Goal: Transaction & Acquisition: Purchase product/service

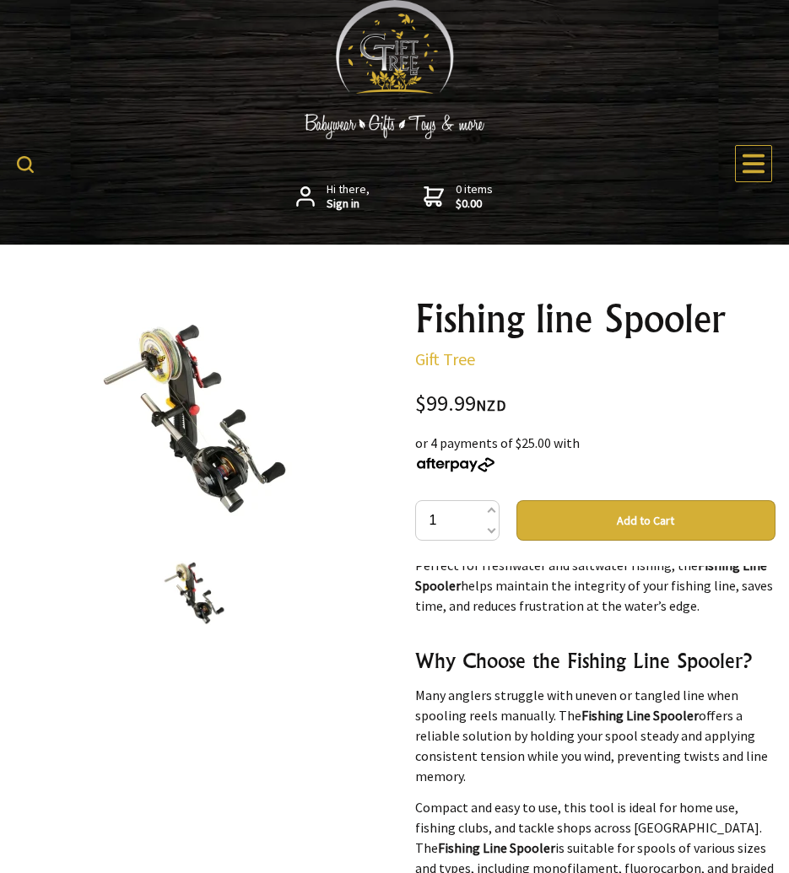
click at [658, 524] on button "Add to Cart" at bounding box center [646, 520] width 260 height 41
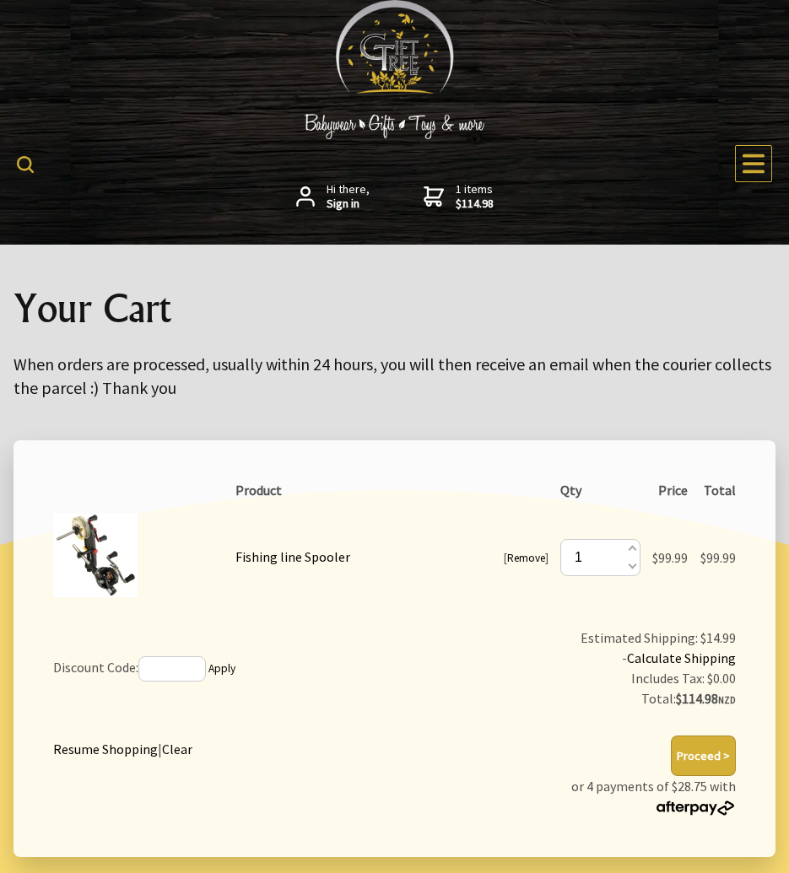
click at [695, 757] on button "Proceed >" at bounding box center [703, 756] width 65 height 41
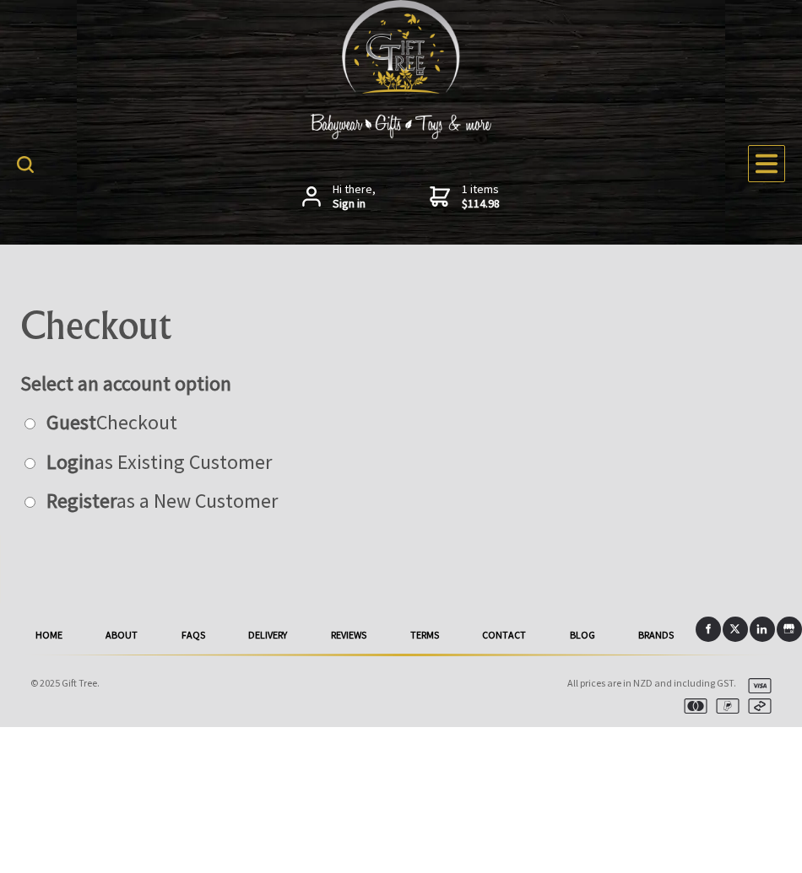
click at [30, 425] on input "radio" at bounding box center [29, 424] width 11 height 11
radio input "true"
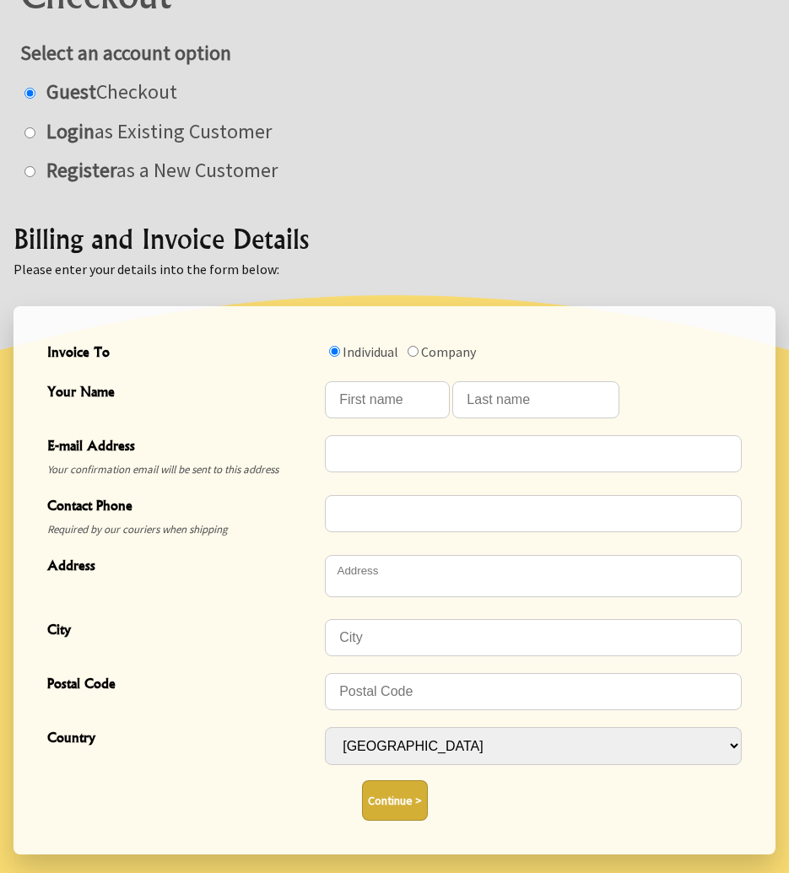
scroll to position [338, 0]
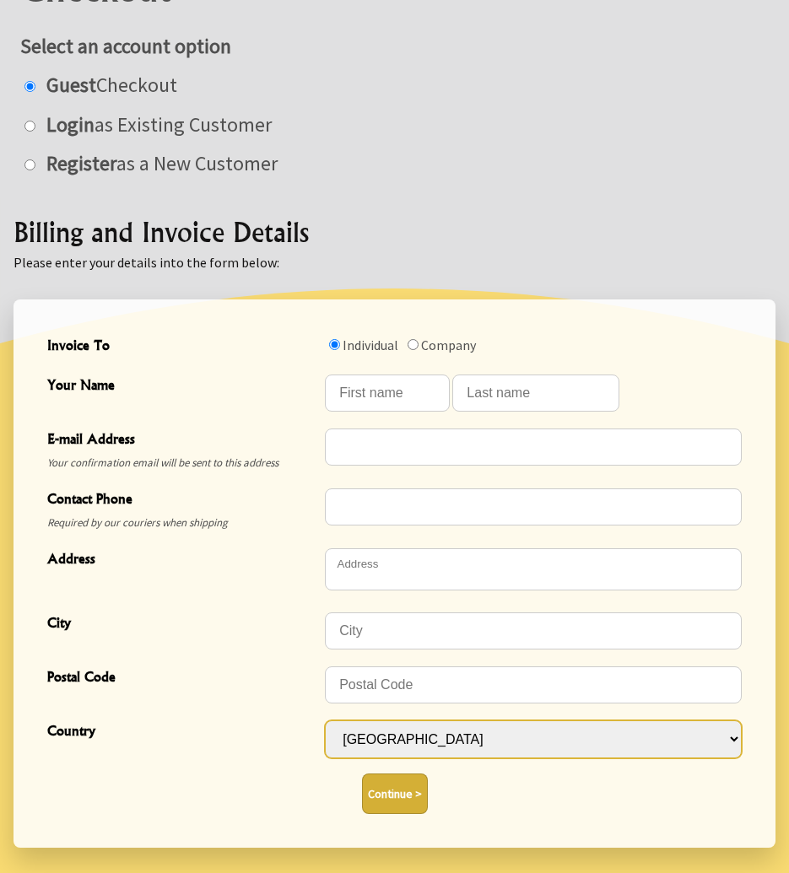
click at [735, 737] on select "Afghanistan Albania Algeria Andorra Angola Anguilla Antigua & Barbuda Argentina…" at bounding box center [533, 740] width 417 height 38
select select "NZL"
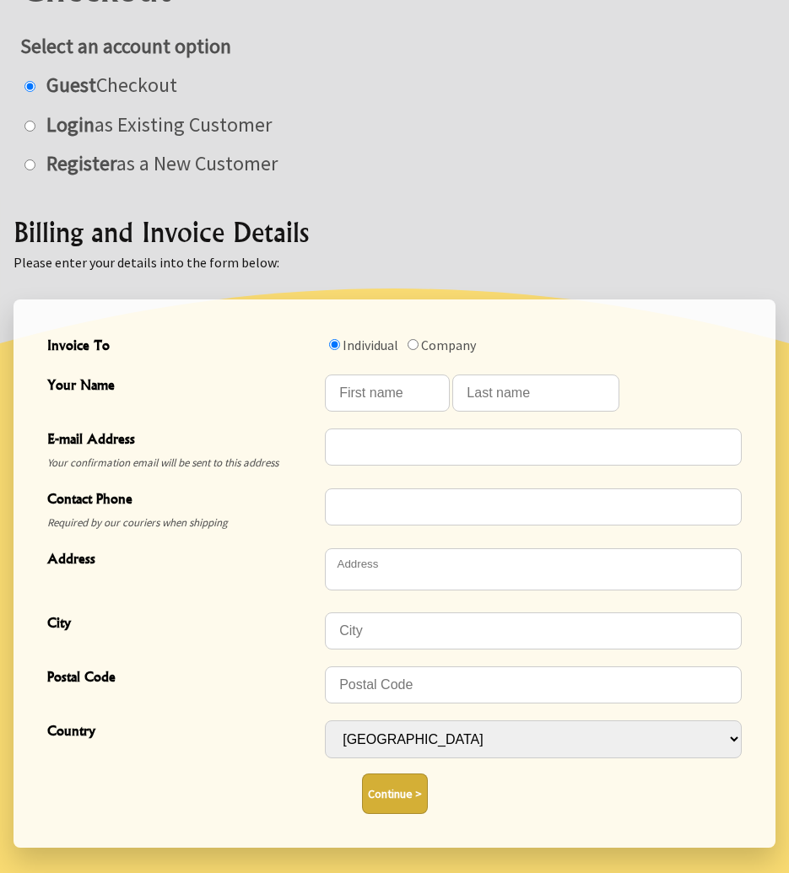
select select "NZL"
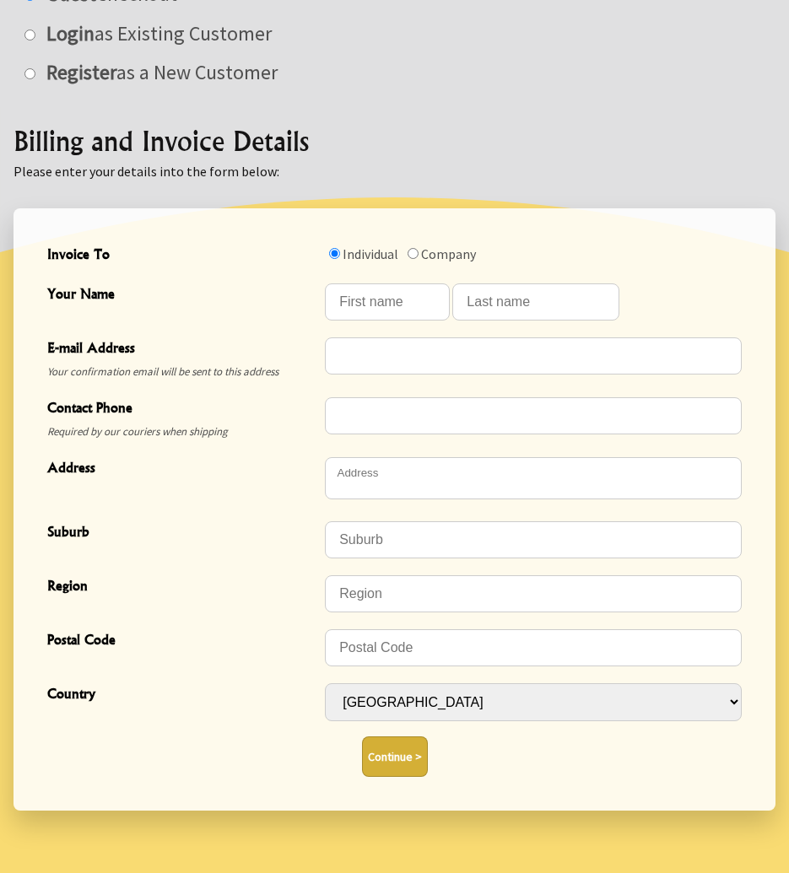
scroll to position [403, 0]
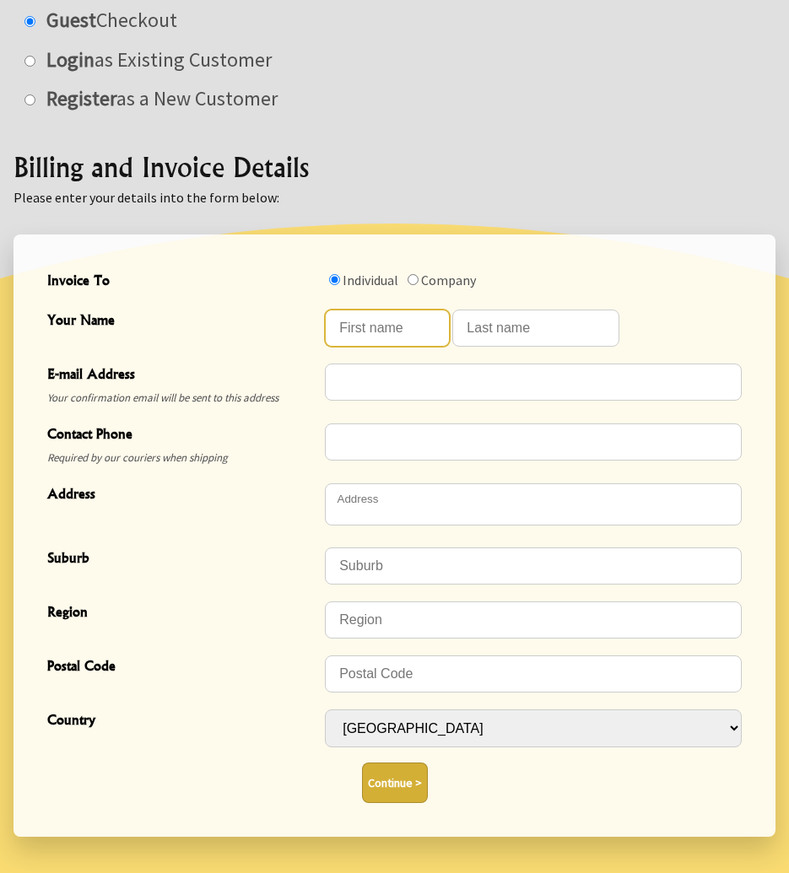
click at [371, 327] on input "Your Name" at bounding box center [387, 328] width 125 height 37
type input "Andrzej"
type input "Chudzik"
type input "andre_chudzik2000@yahoo.com"
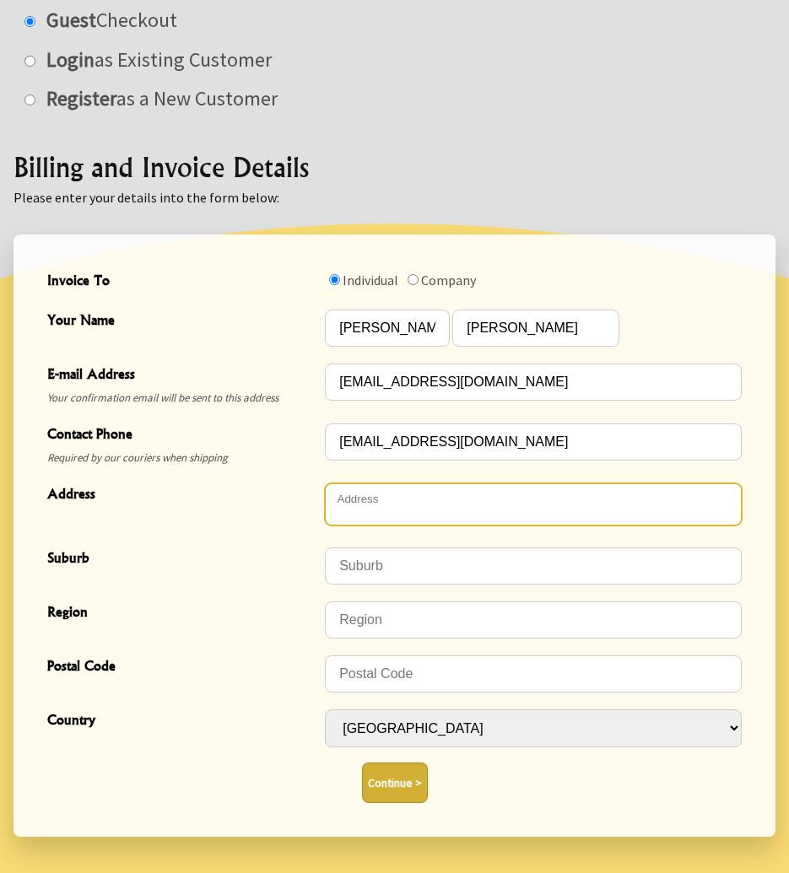
type textarea "2/65 Effingham Street , North New Brighton"
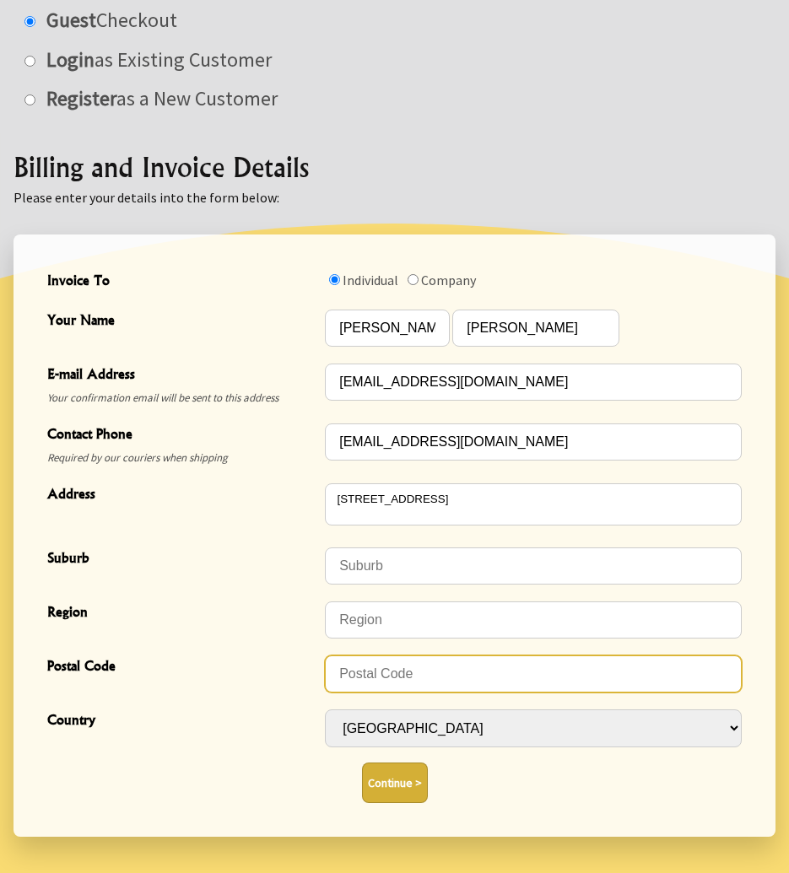
type input "8083"
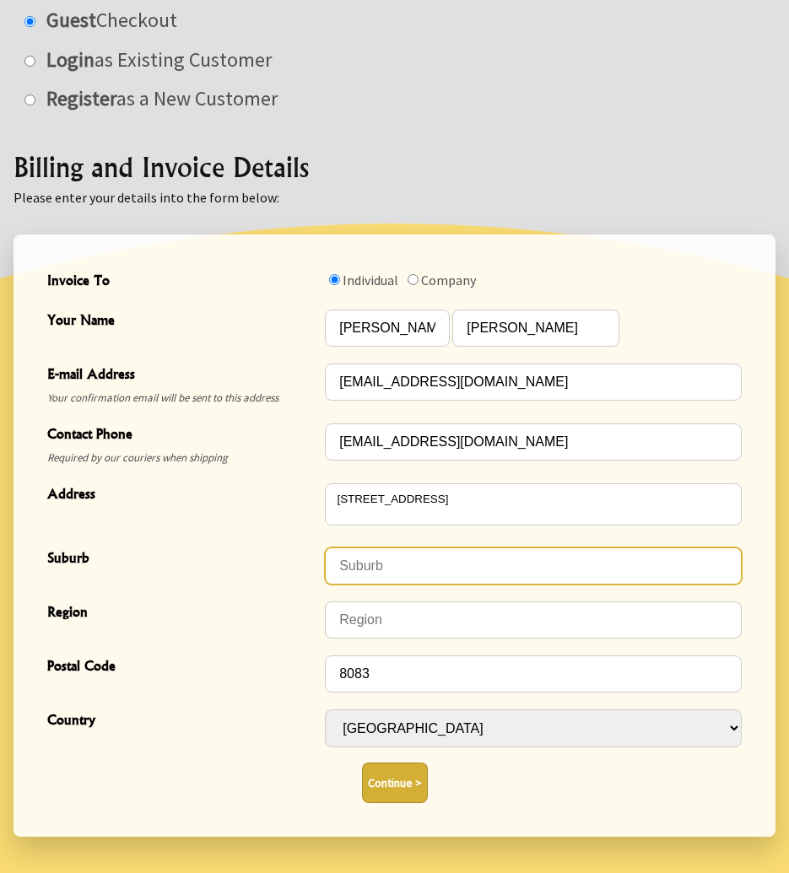
click at [370, 570] on input "City" at bounding box center [533, 566] width 417 height 37
type input "North New Brighton"
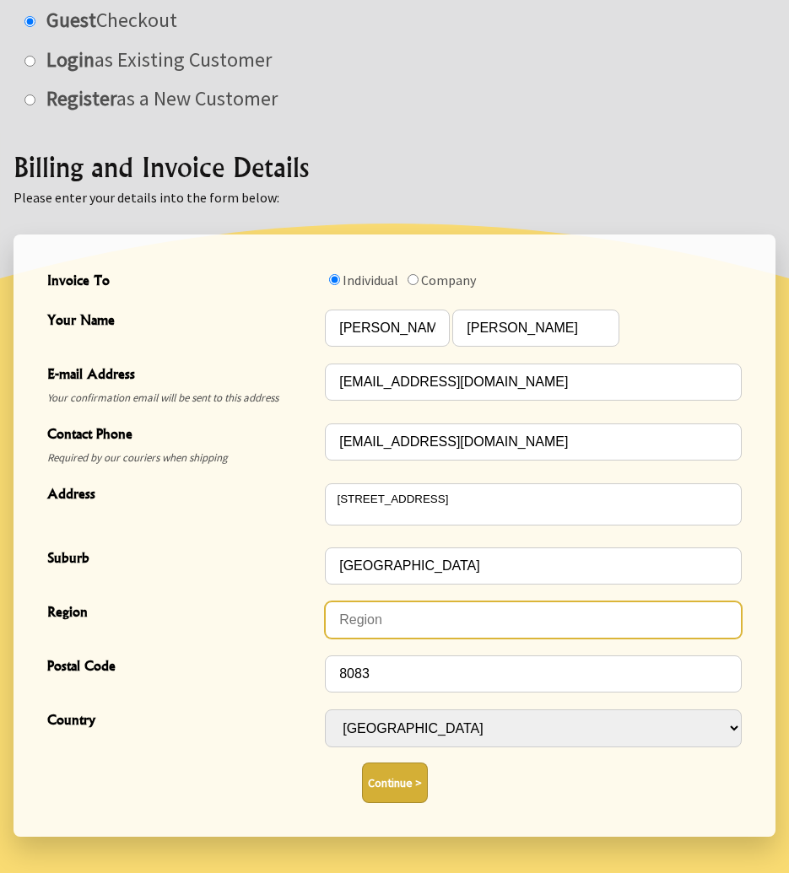
click at [398, 616] on input "text" at bounding box center [533, 620] width 417 height 37
type input "Canterbury"
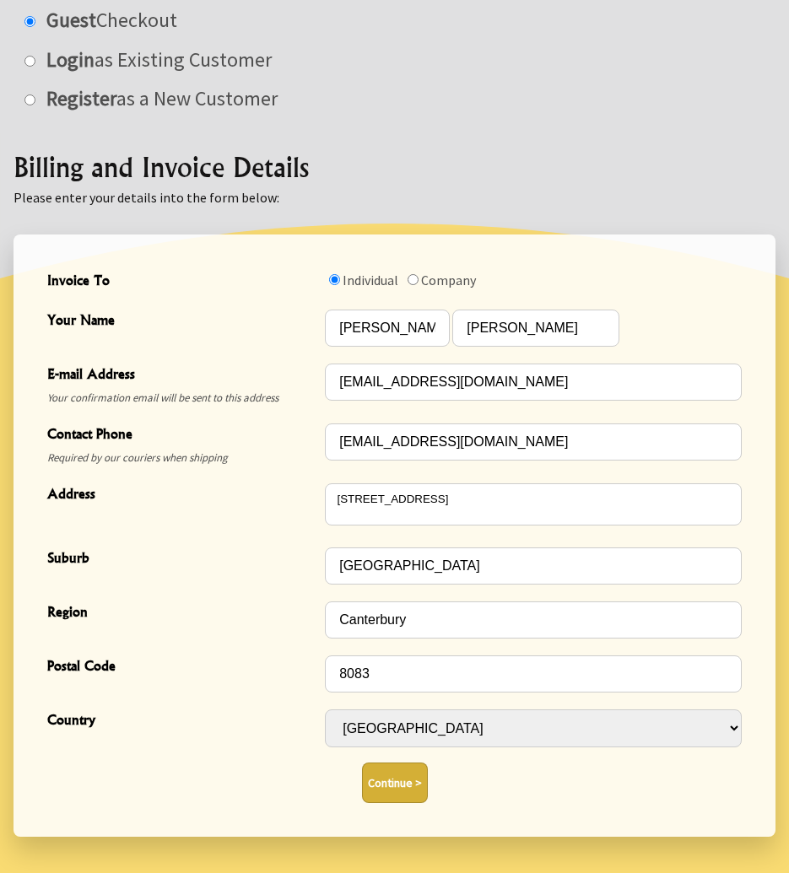
click at [399, 784] on button "Continue >" at bounding box center [395, 783] width 66 height 41
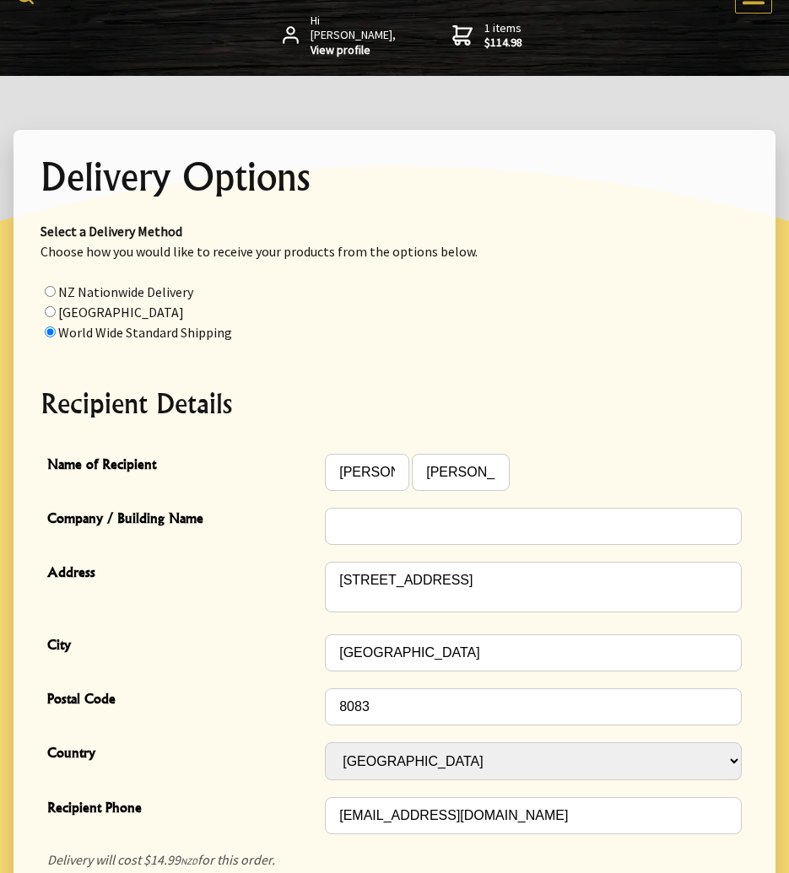
click at [49, 295] on input "radio" at bounding box center [50, 291] width 11 height 11
radio input "true"
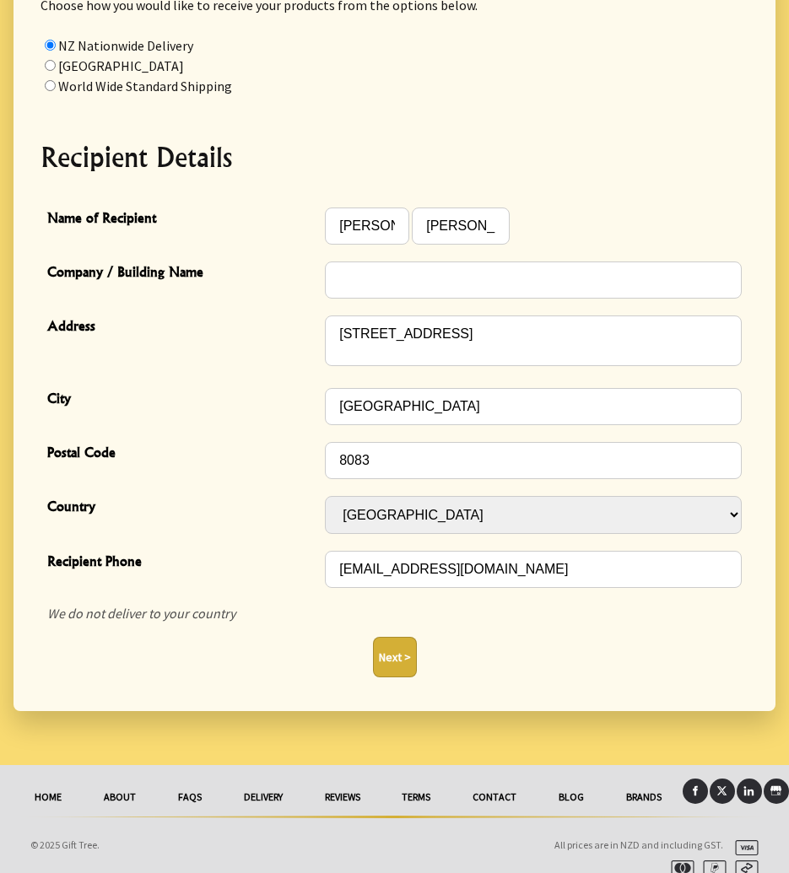
scroll to position [431, 0]
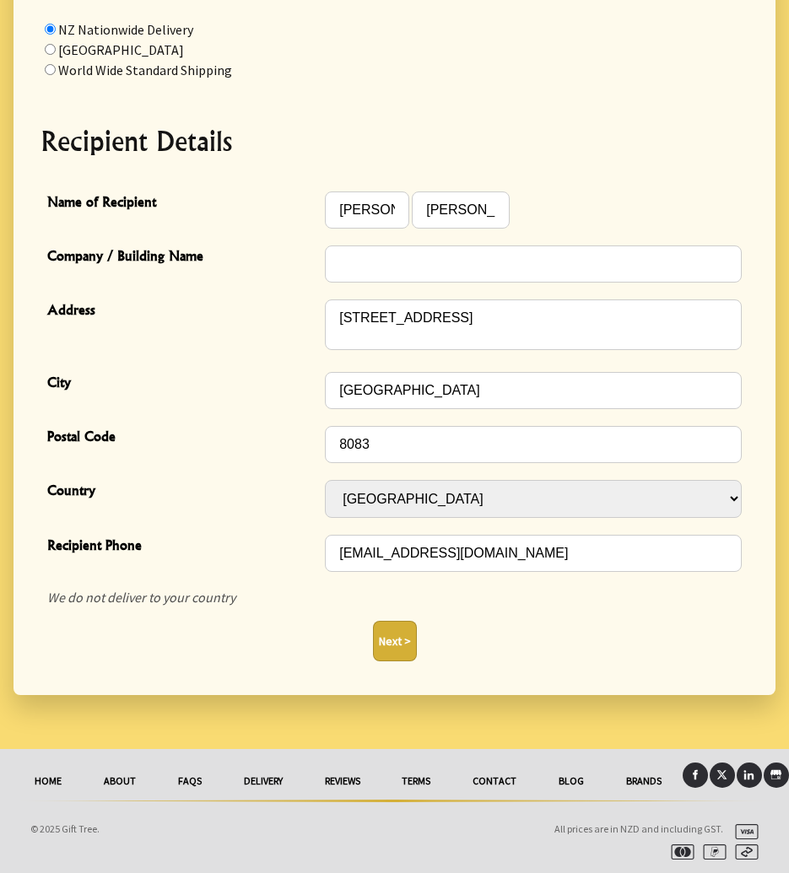
click at [746, 504] on div "Country Afghanistan Albania Algeria Andorra Angola Anguilla Antigua & Barbuda A…" at bounding box center [395, 499] width 708 height 55
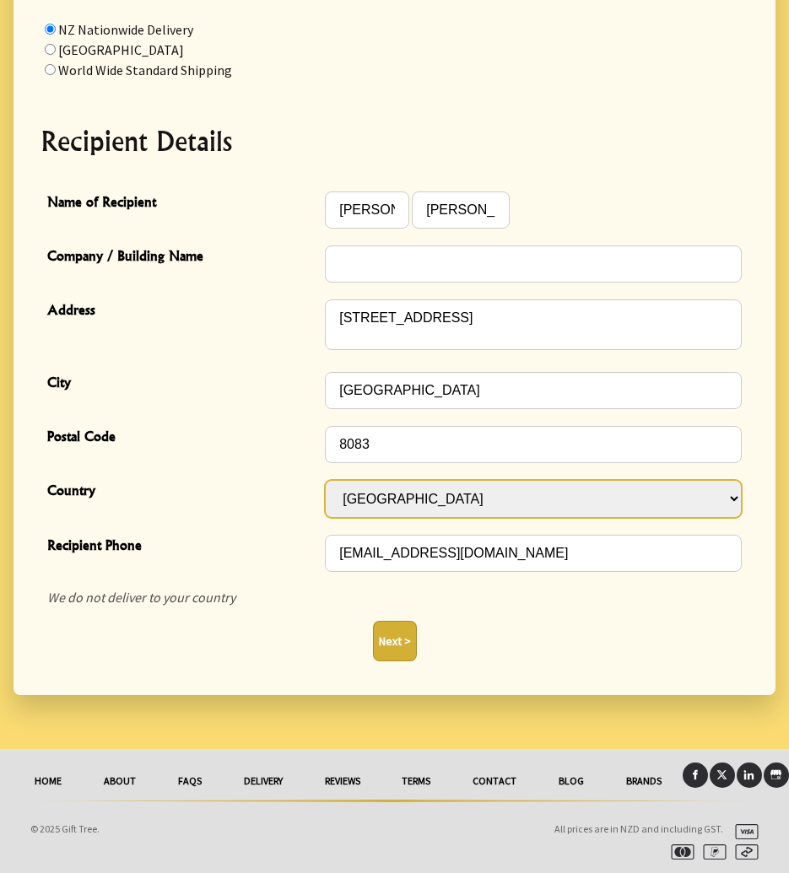
click at [733, 500] on select "Afghanistan Albania Algeria Andorra Angola Anguilla Antigua & Barbuda Argentina…" at bounding box center [533, 499] width 417 height 38
select select "NZL"
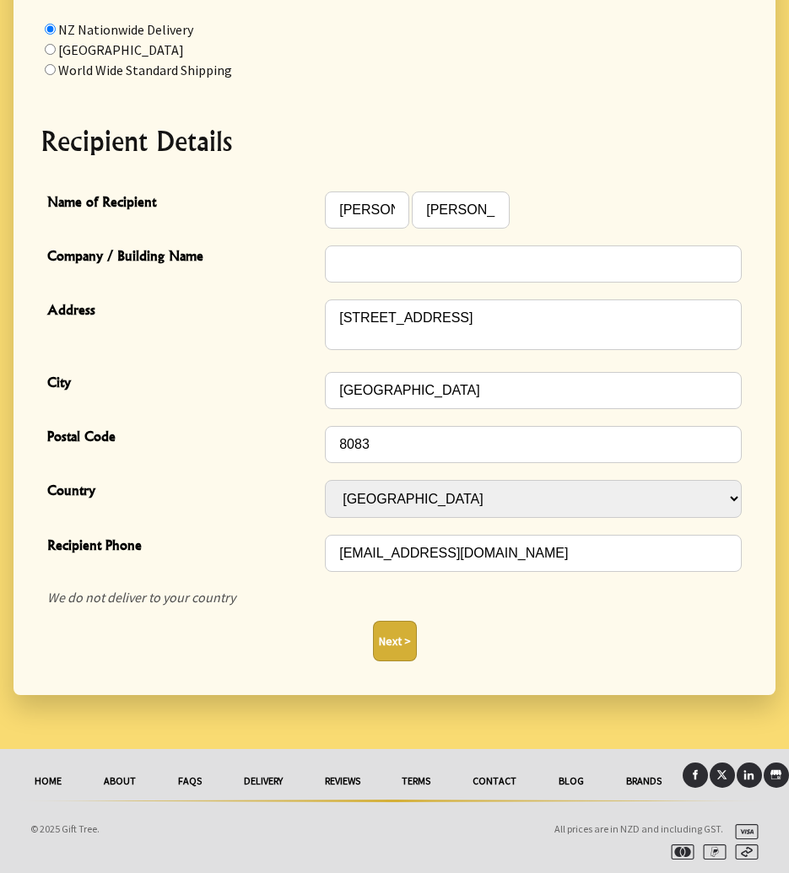
scroll to position [370, 0]
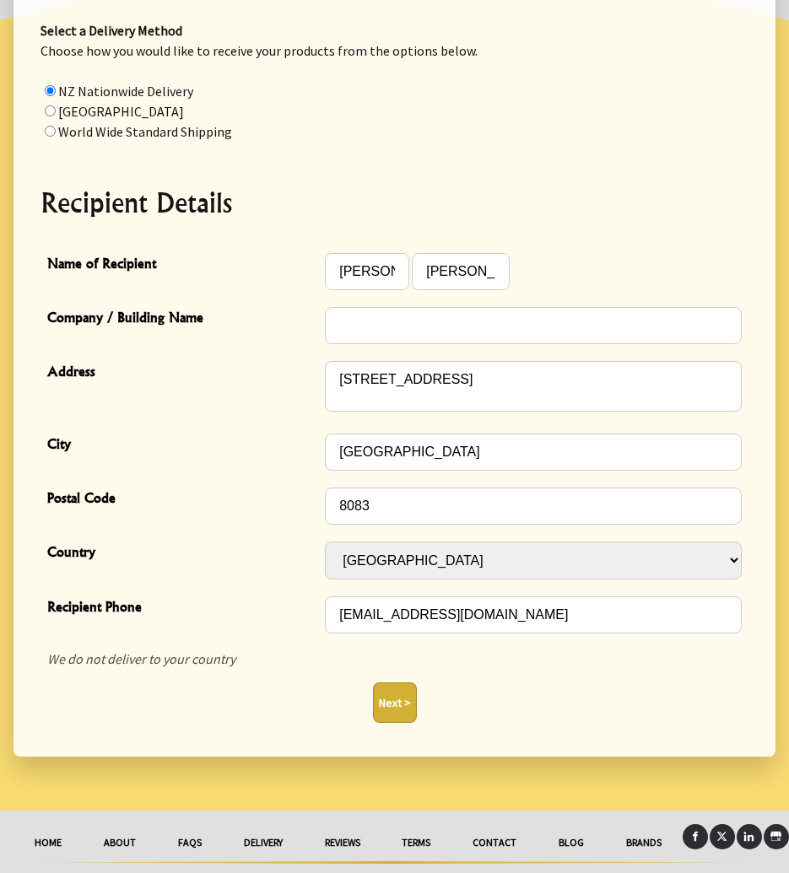
select select "NZL"
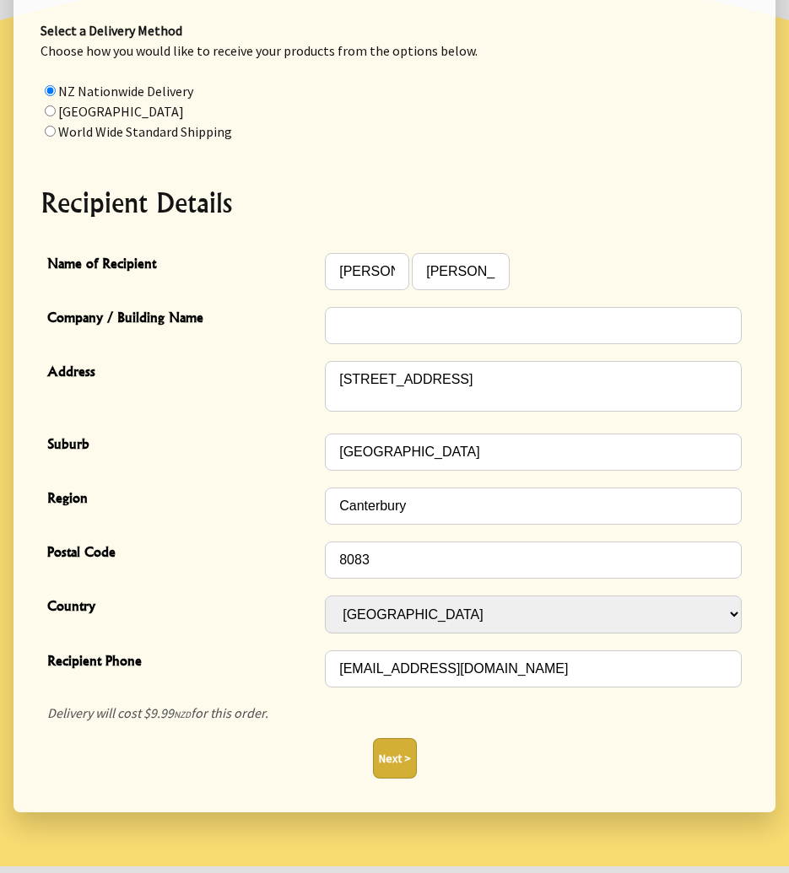
click at [398, 755] on button "Next >" at bounding box center [395, 758] width 44 height 41
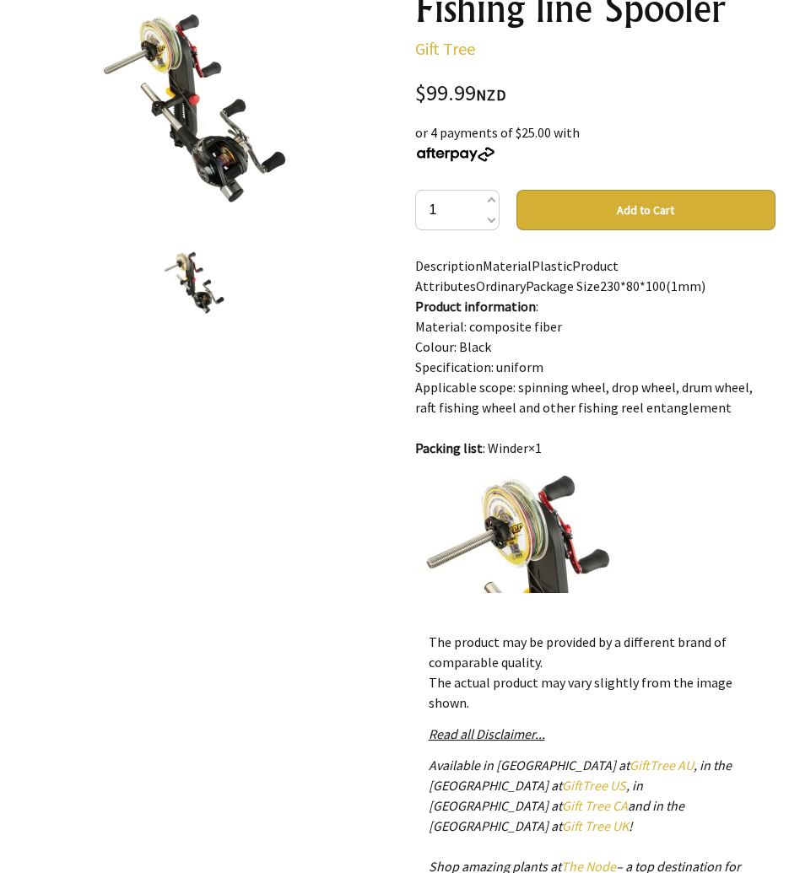
scroll to position [84, 0]
